Goal: Navigation & Orientation: Find specific page/section

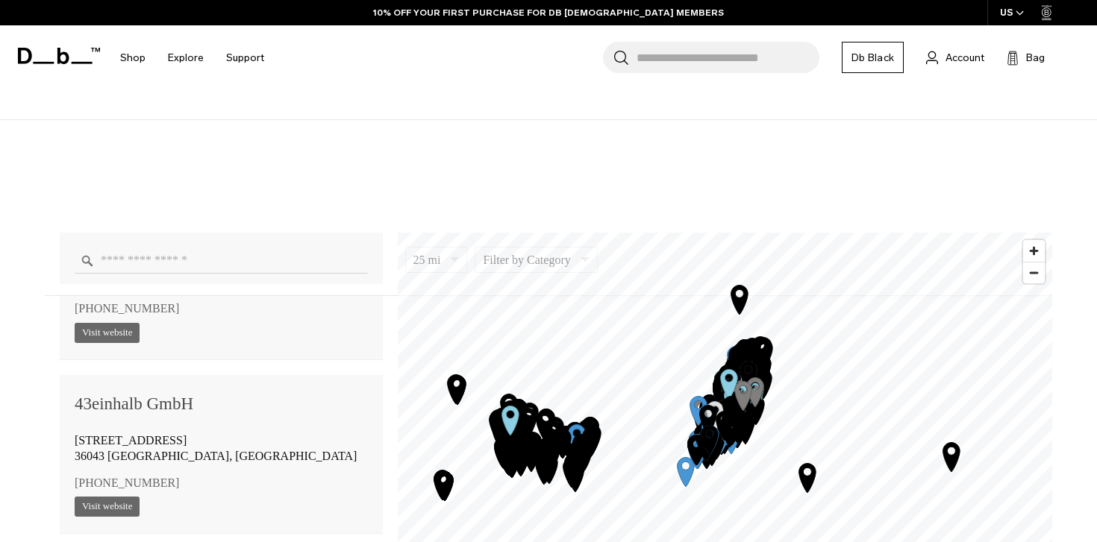
scroll to position [104, 0]
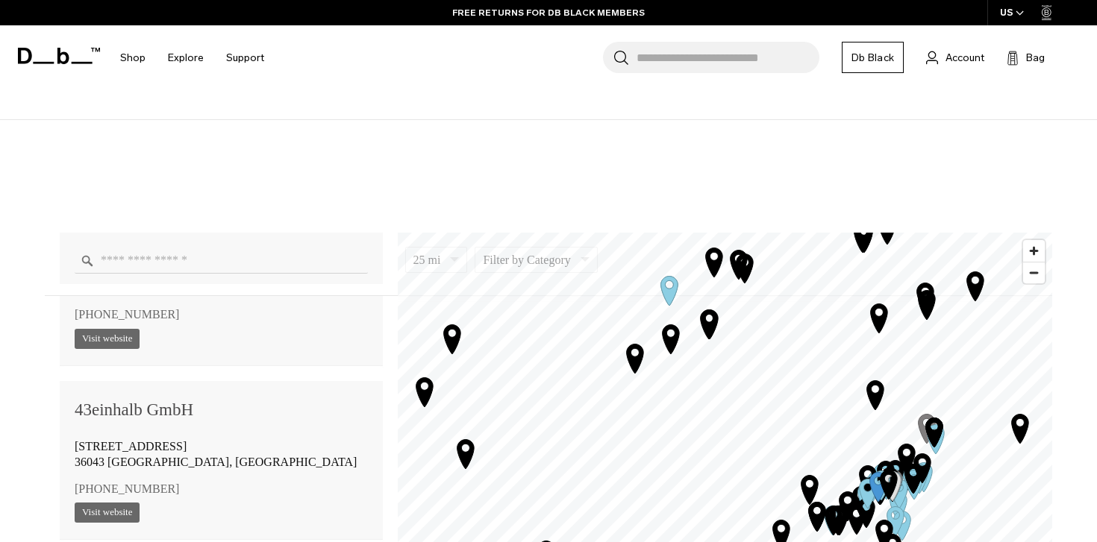
click at [713, 228] on div "25 mi 5 10 25 50 100 Filter by Category Photo Skate Snow Luggage Surf 15th stre…" at bounding box center [548, 483] width 1007 height 522
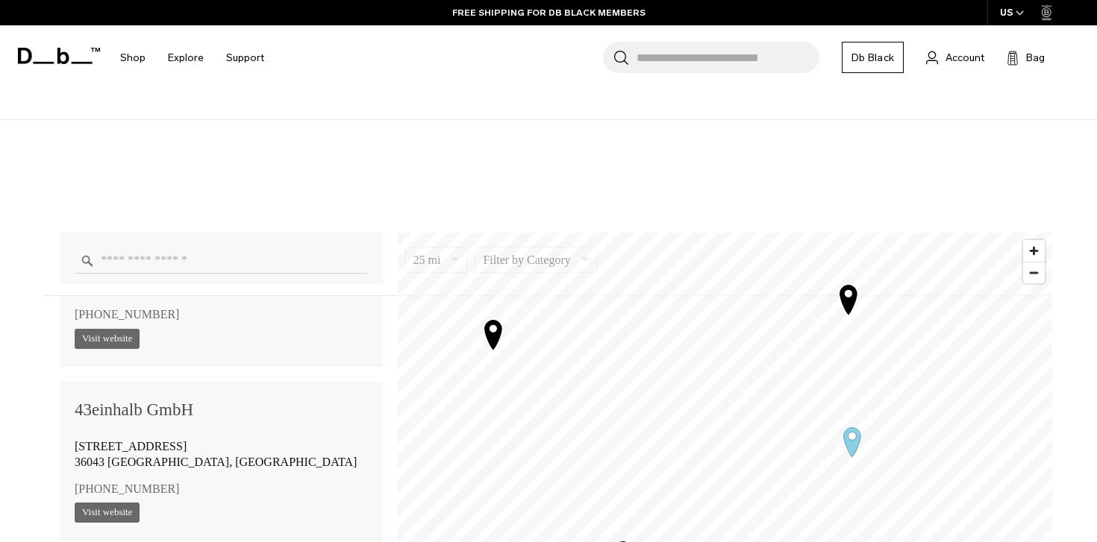
click at [493, 334] on icon "Map marker" at bounding box center [492, 334] width 17 height 29
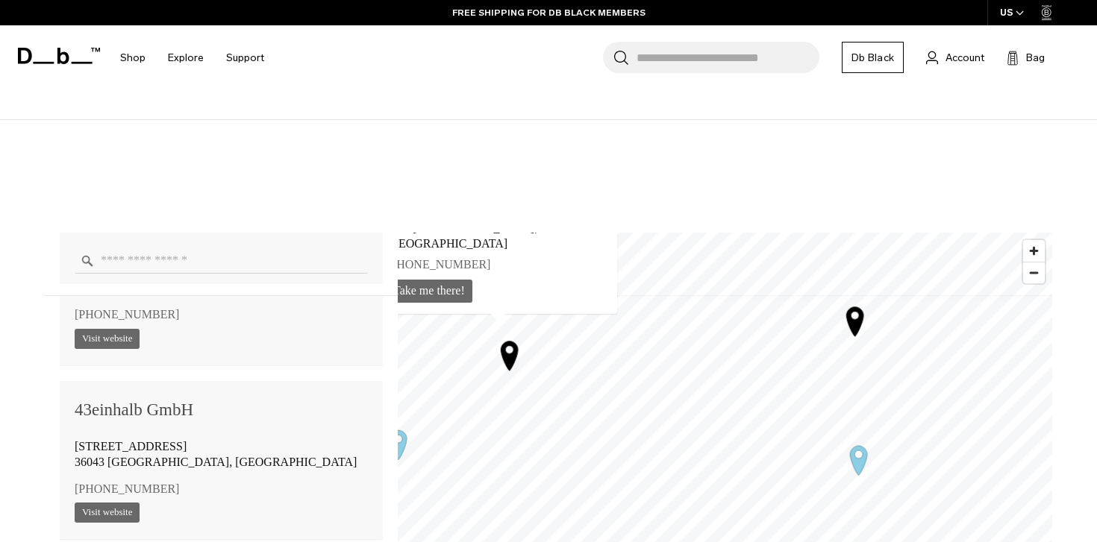
scroll to position [21324, 0]
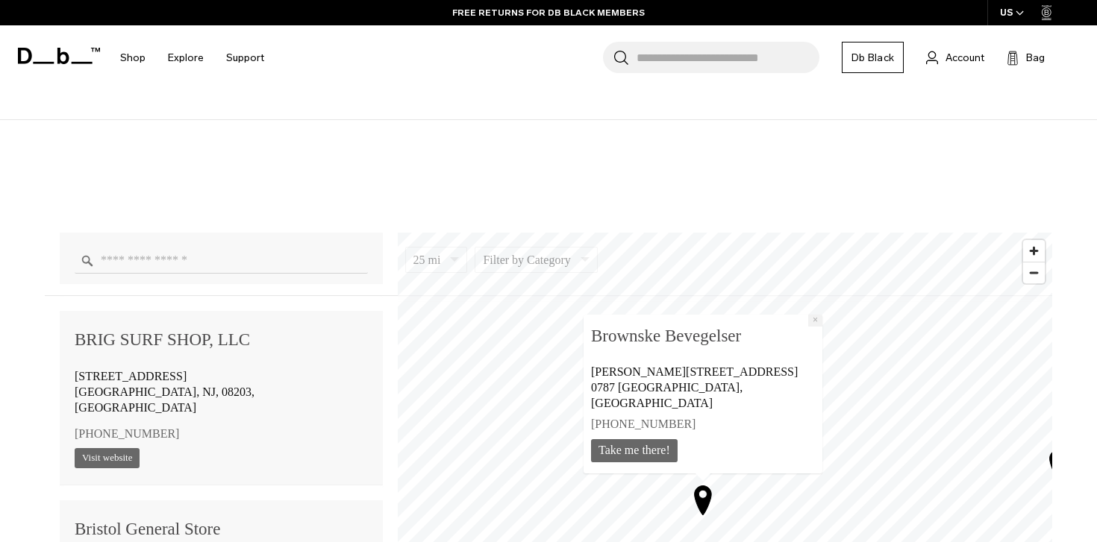
click at [807, 327] on button "×" at bounding box center [814, 321] width 14 height 12
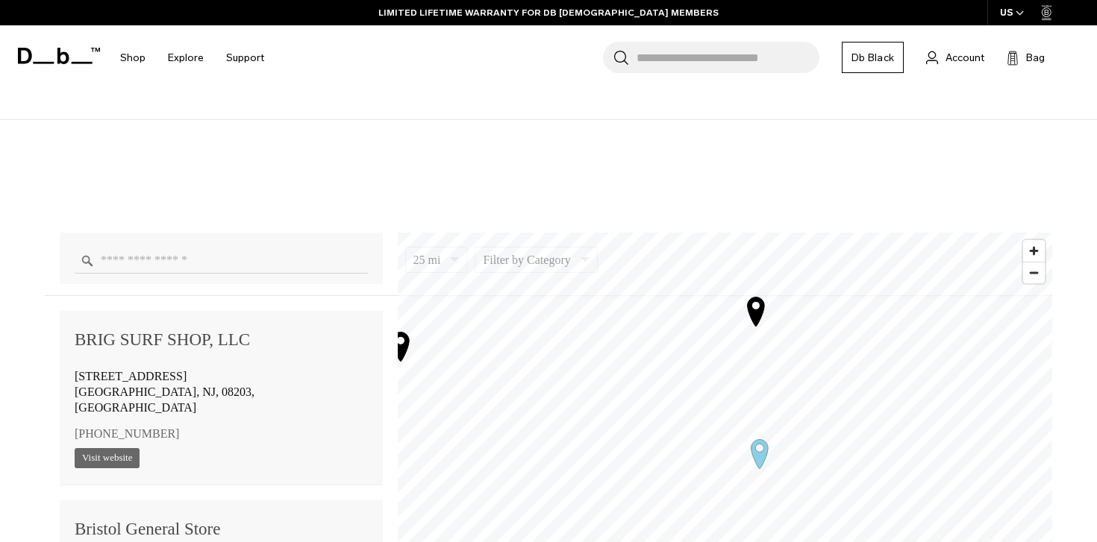
click at [760, 315] on icon "Map marker" at bounding box center [755, 311] width 17 height 29
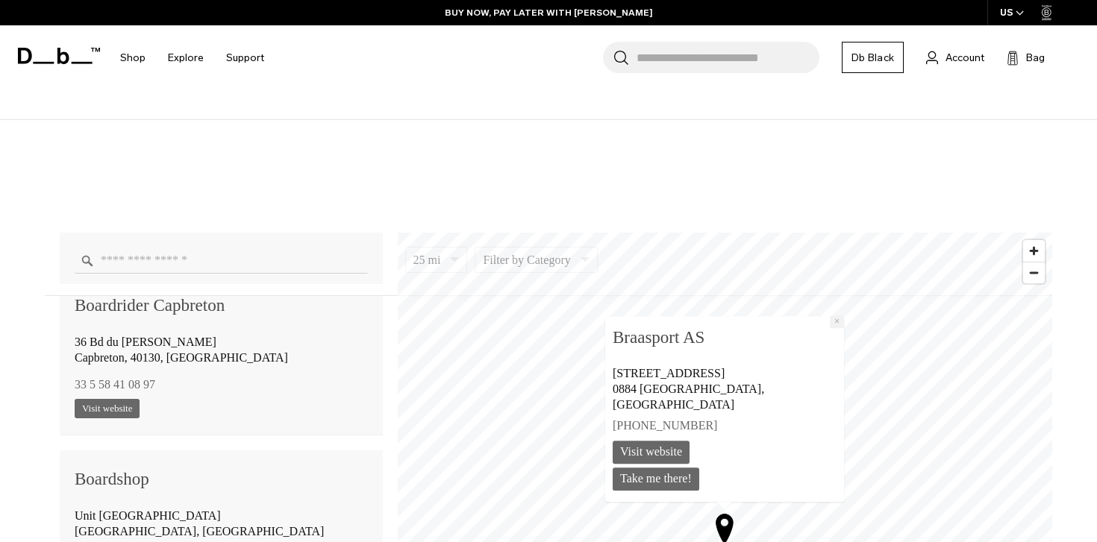
click at [829, 328] on button "×" at bounding box center [836, 322] width 14 height 12
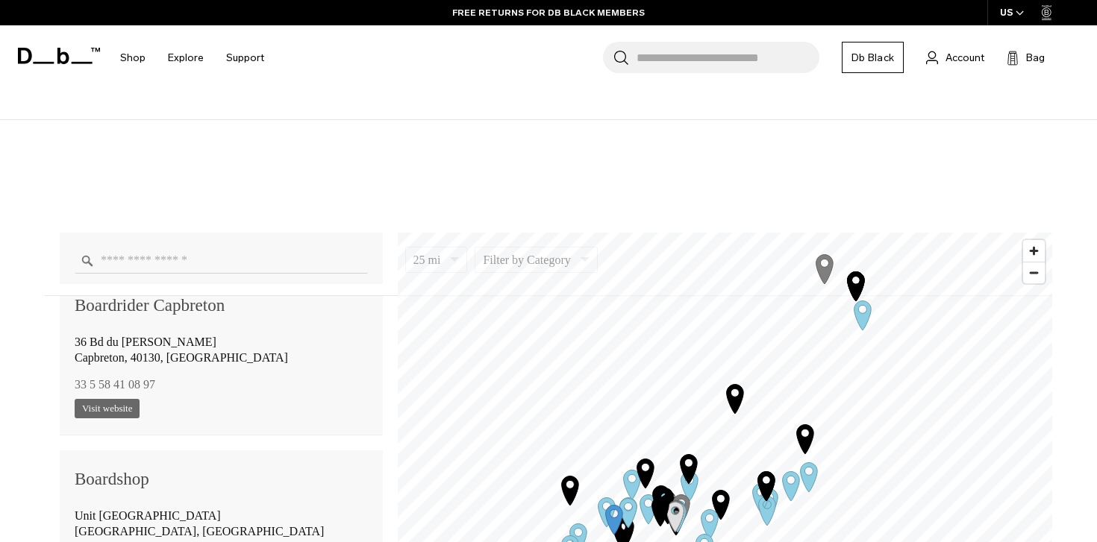
drag, startPoint x: 711, startPoint y: 439, endPoint x: 713, endPoint y: 493, distance: 54.5
click at [713, 493] on icon "Map marker" at bounding box center [720, 504] width 17 height 29
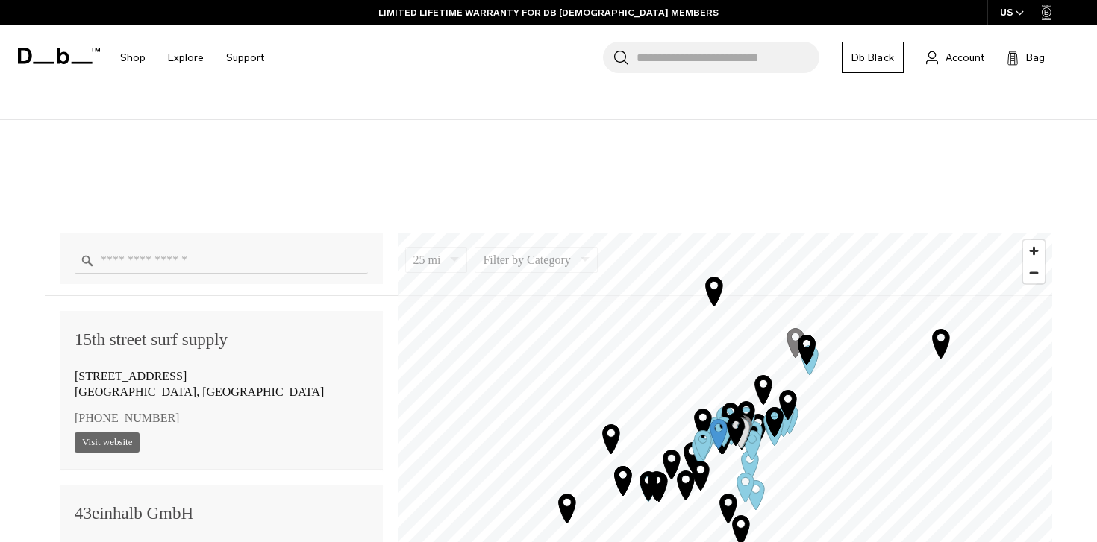
scroll to position [20555, 0]
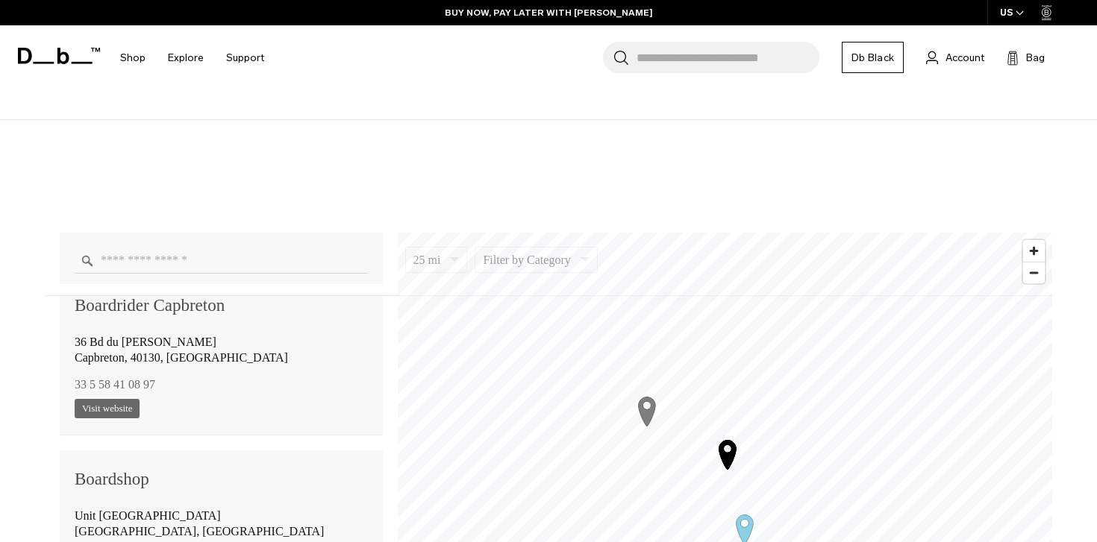
click at [645, 407] on icon "Map marker" at bounding box center [646, 410] width 37 height 37
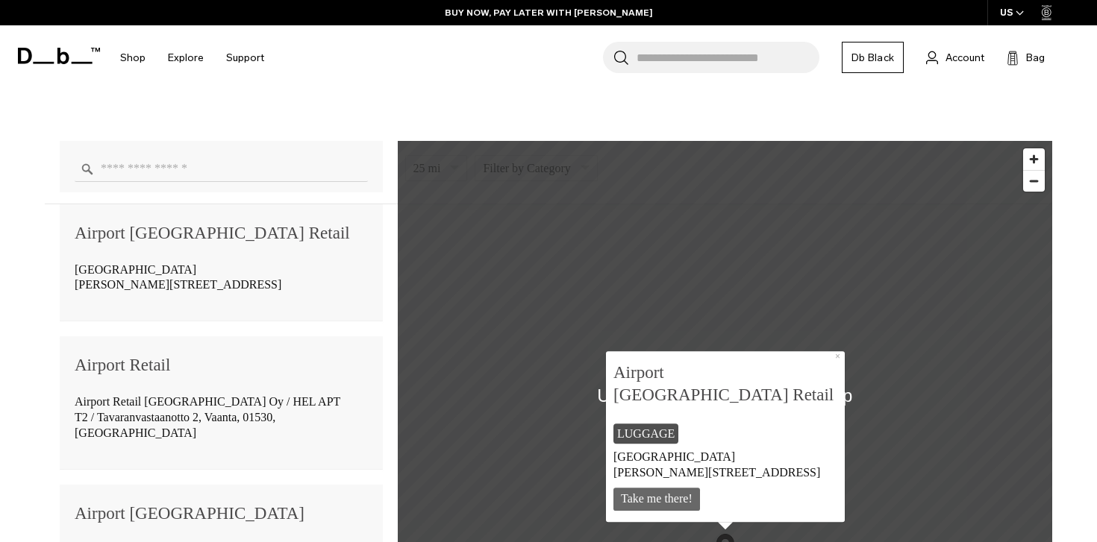
scroll to position [989, 0]
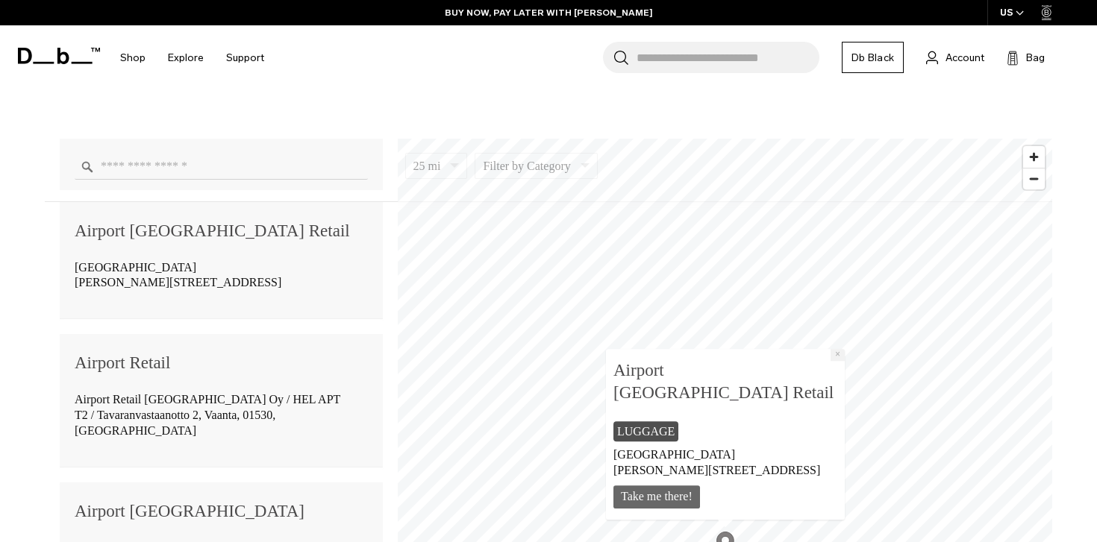
click at [839, 361] on button "×" at bounding box center [837, 355] width 14 height 12
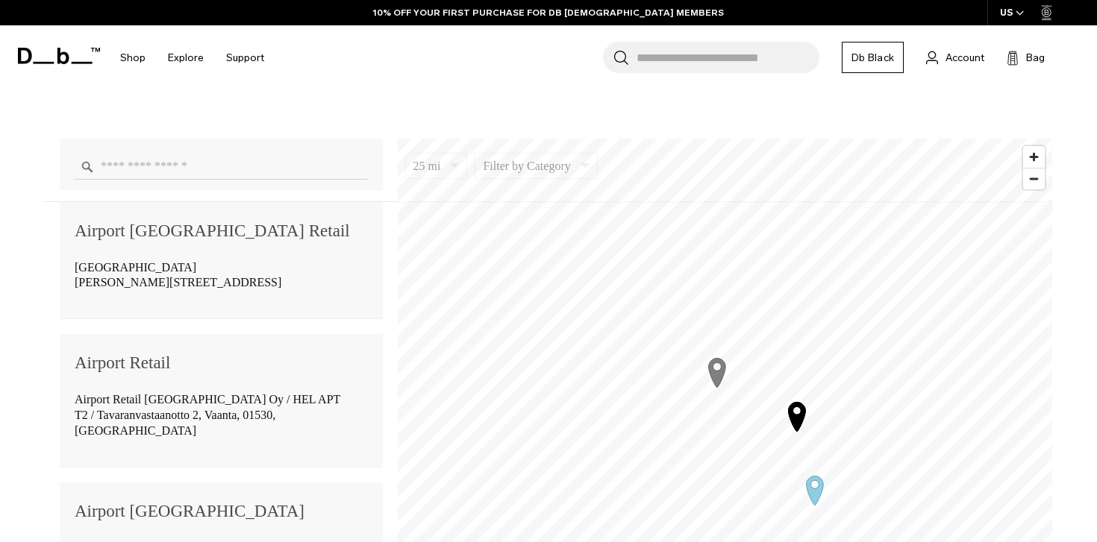
click at [797, 416] on icon "Map marker" at bounding box center [796, 416] width 17 height 29
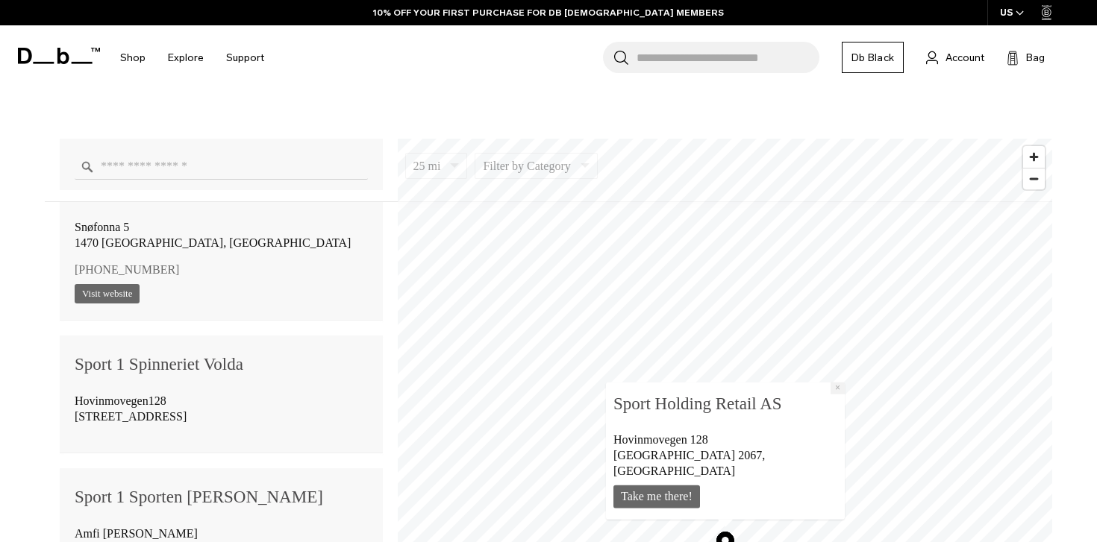
click at [830, 395] on button "×" at bounding box center [837, 389] width 14 height 12
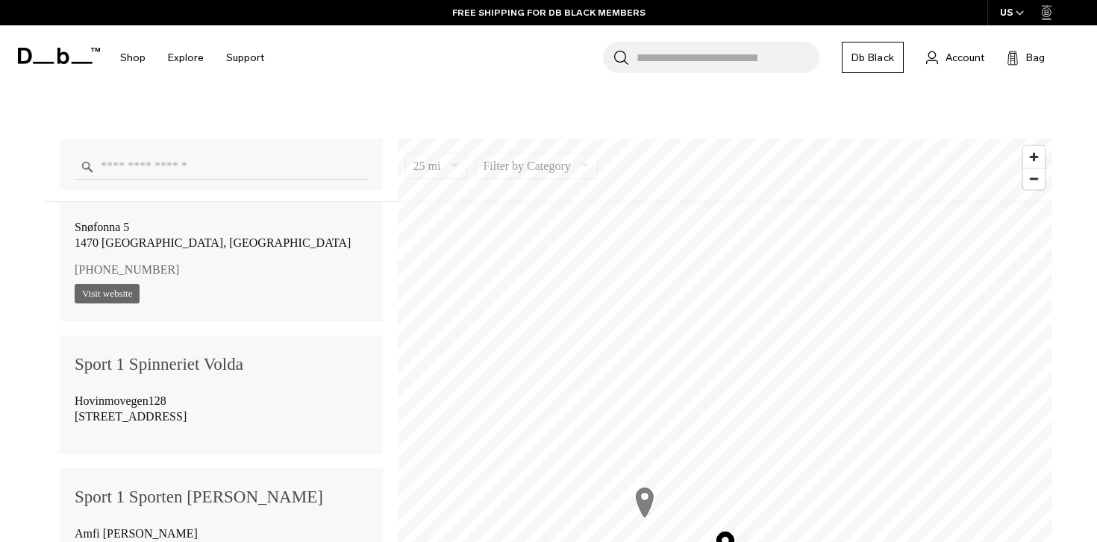
click at [648, 504] on icon "Map marker" at bounding box center [644, 502] width 17 height 29
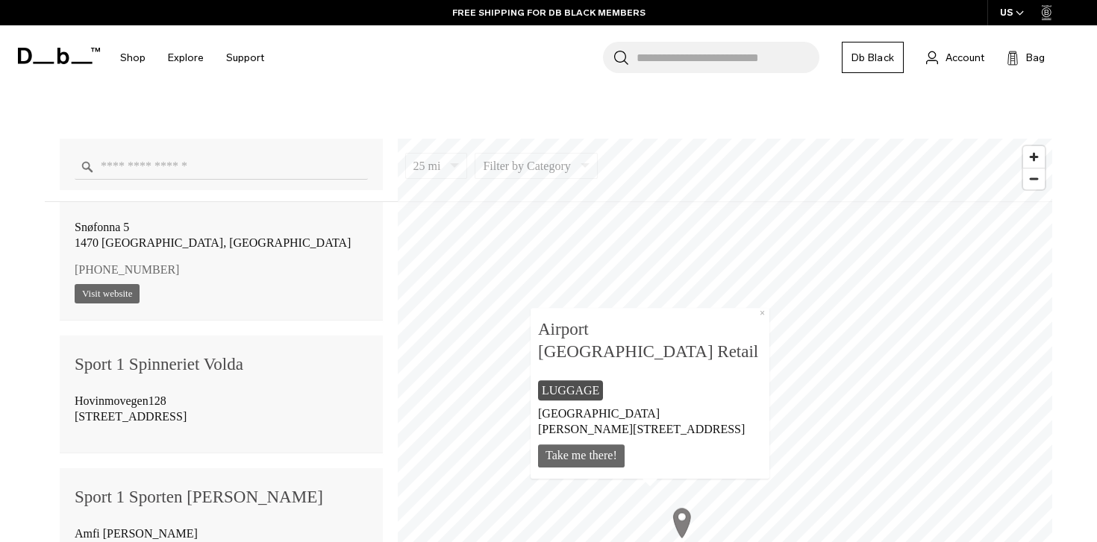
scroll to position [2867, 0]
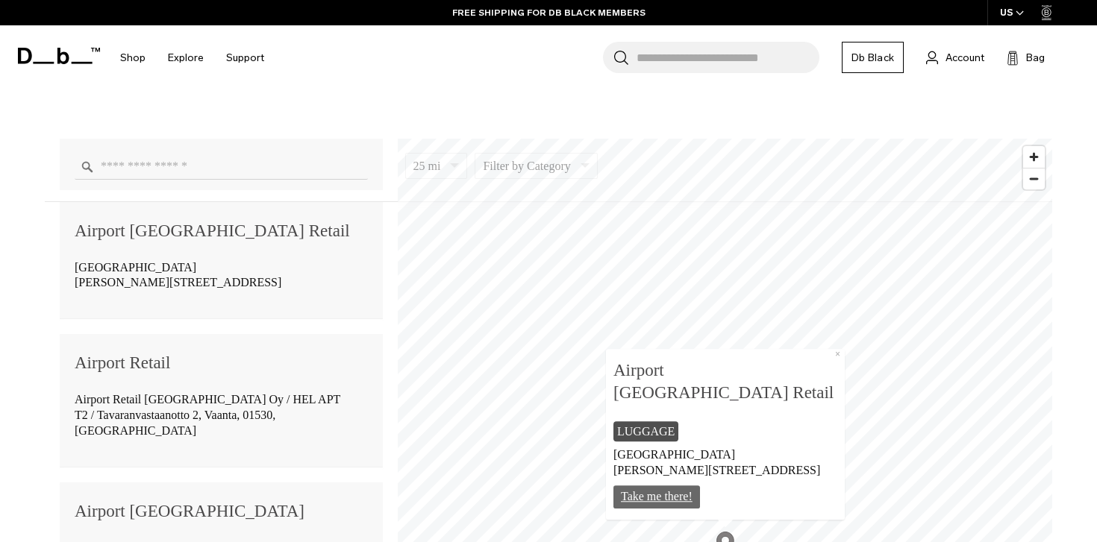
click at [662, 497] on link "Take me there!" at bounding box center [656, 497] width 87 height 23
